Goal: Transaction & Acquisition: Purchase product/service

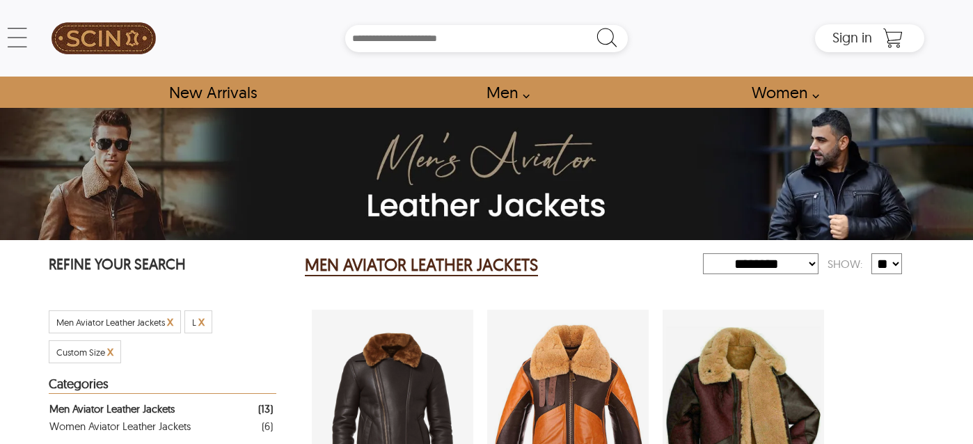
select select "********"
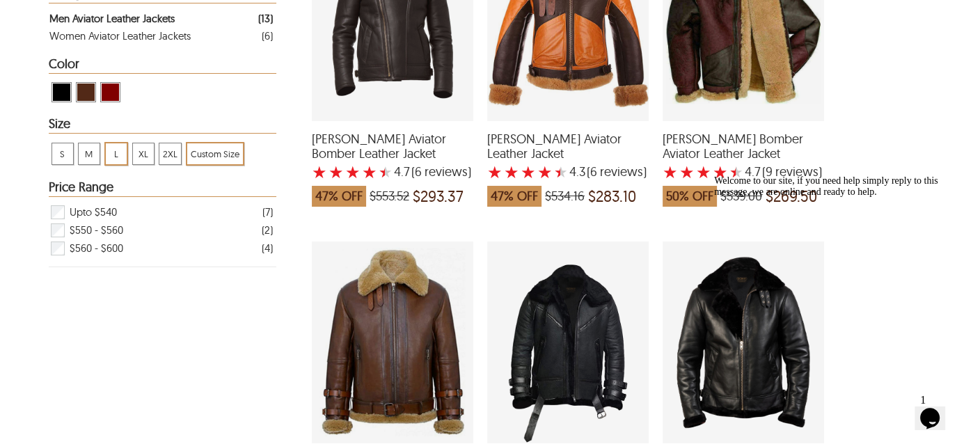
scroll to position [348, 0]
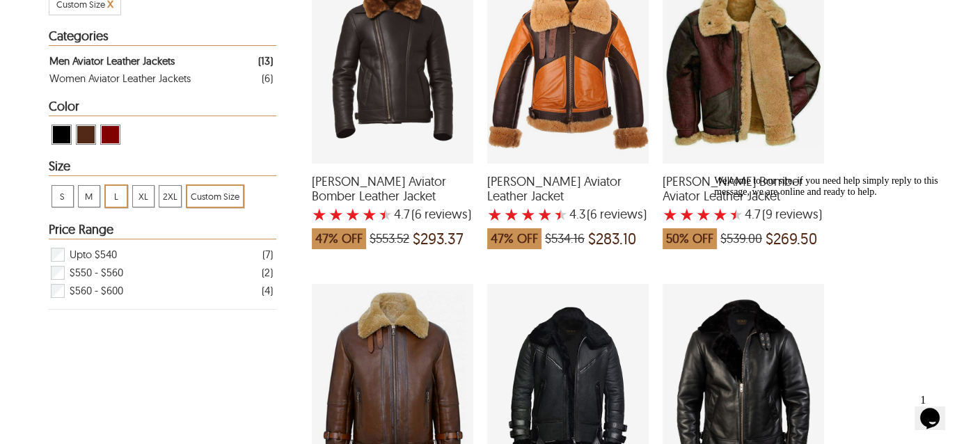
click at [187, 207] on span "Custom Size" at bounding box center [215, 196] width 56 height 21
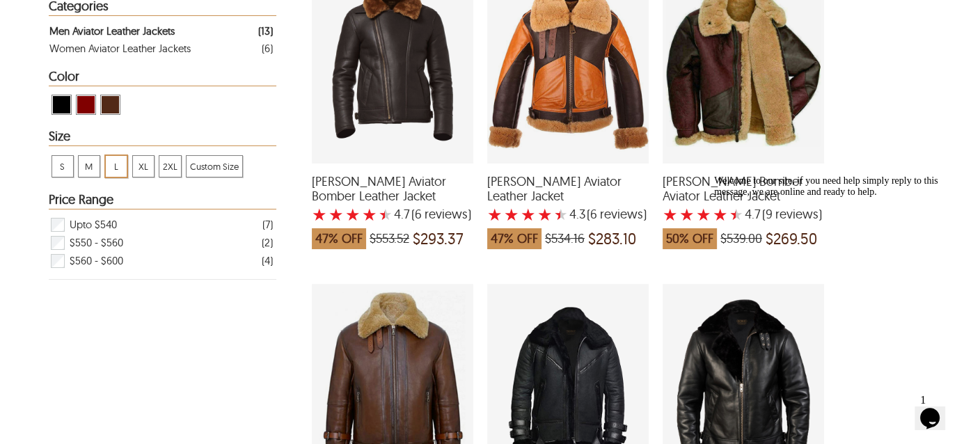
click at [116, 177] on span "L" at bounding box center [116, 166] width 21 height 21
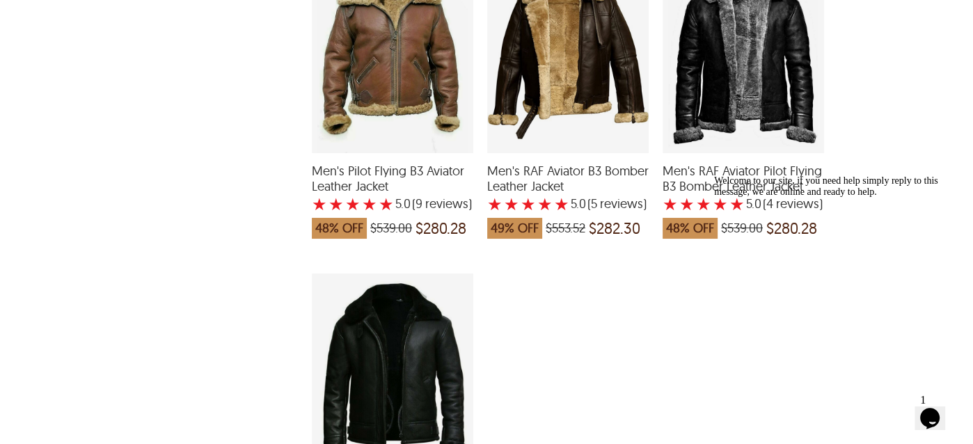
scroll to position [1392, 0]
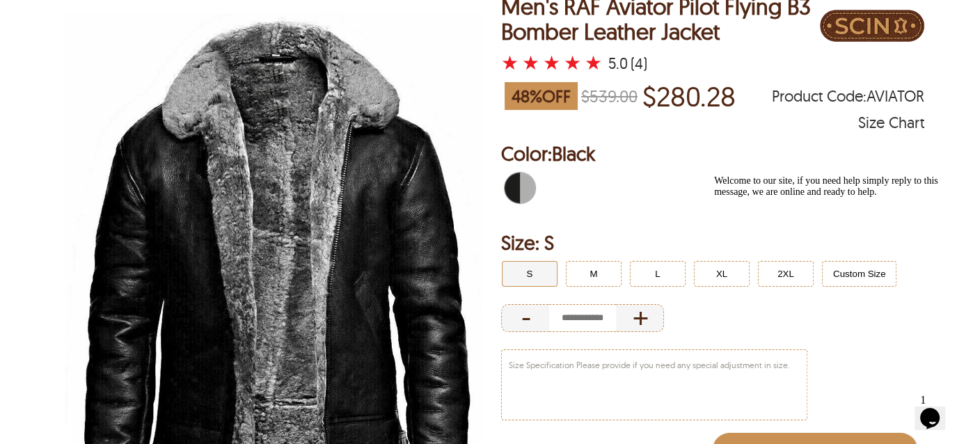
scroll to position [139, 0]
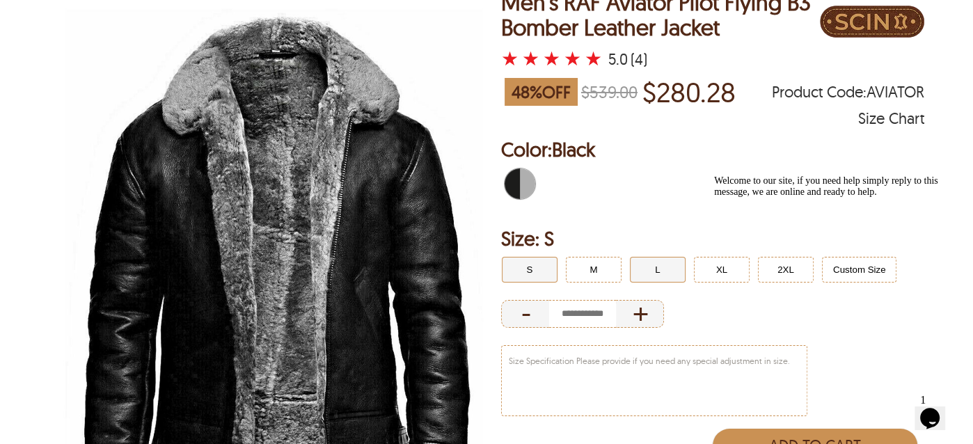
click at [664, 266] on button "L" at bounding box center [658, 270] width 56 height 26
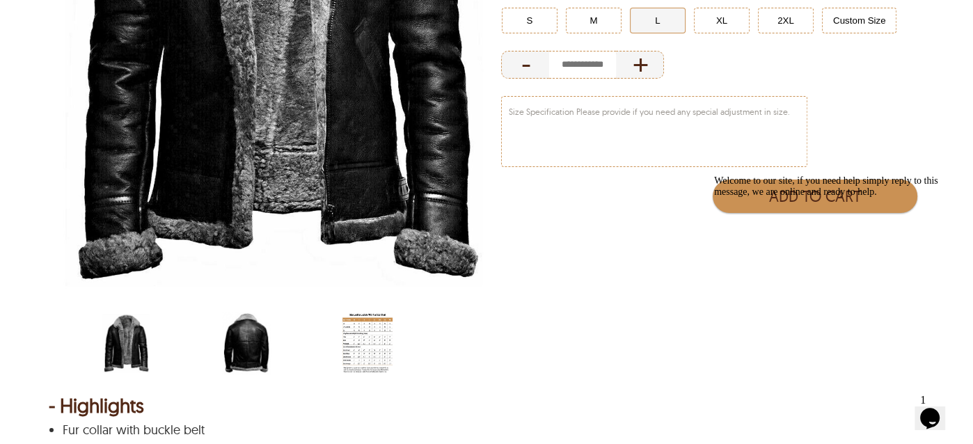
scroll to position [417, 0]
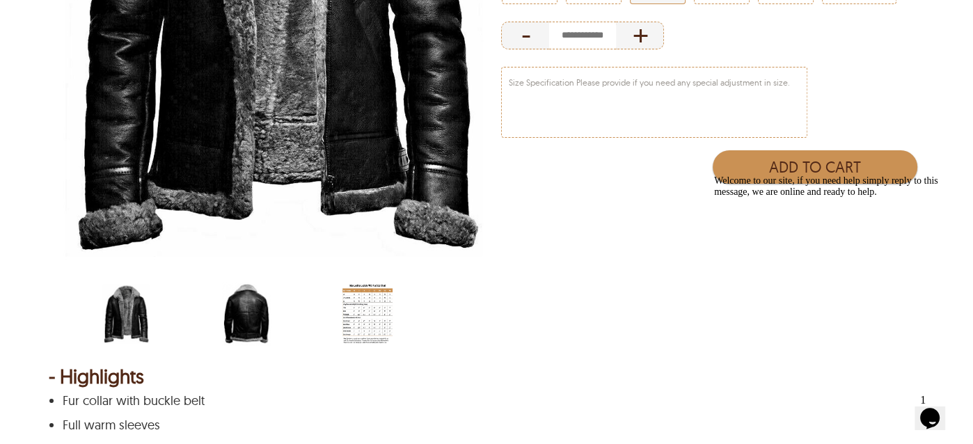
click at [384, 300] on img "men-jacket-size-chart-with-fur.jpg" at bounding box center [367, 313] width 50 height 63
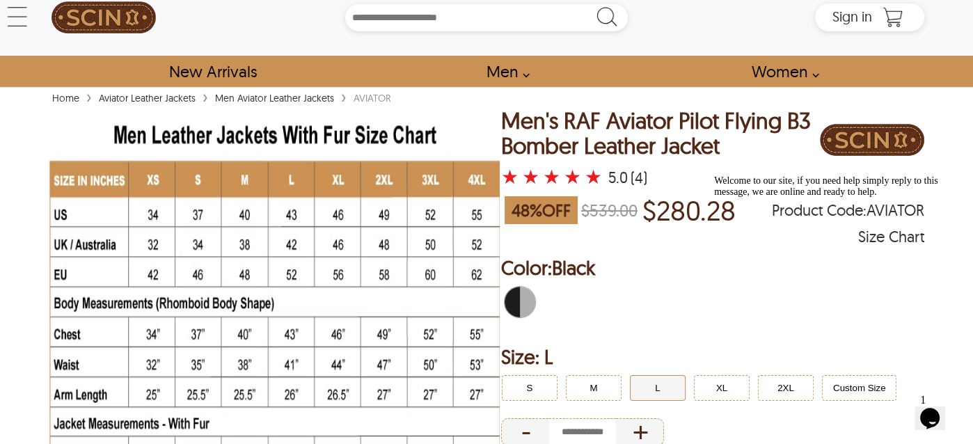
scroll to position [0, 0]
